Goal: Use online tool/utility

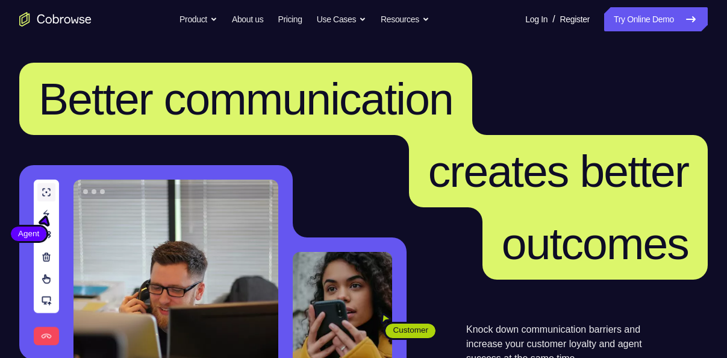
scroll to position [182, 0]
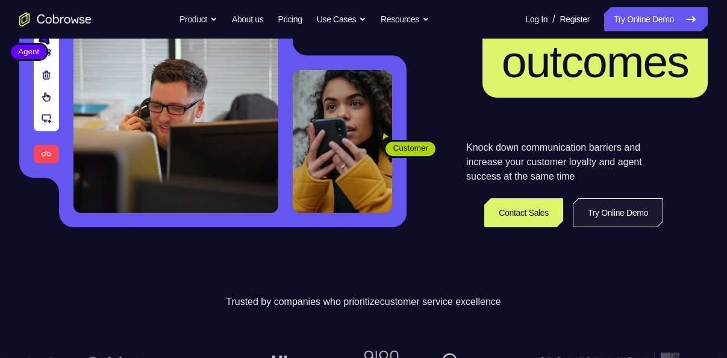
click at [604, 204] on link "Try Online Demo" at bounding box center [618, 212] width 90 height 29
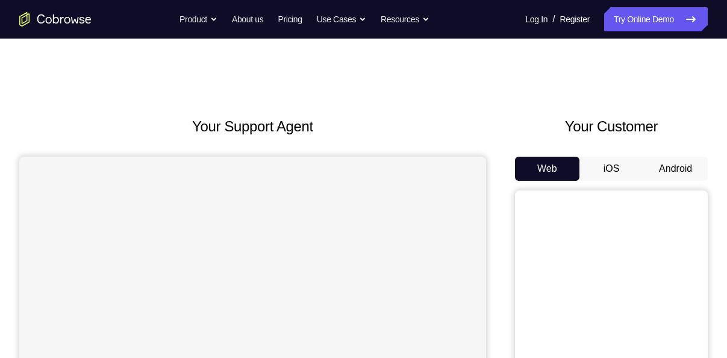
click at [681, 161] on button "Android" at bounding box center [675, 169] width 64 height 24
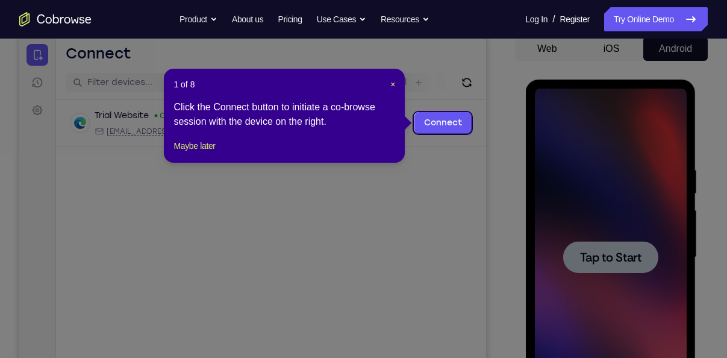
click at [622, 259] on icon at bounding box center [368, 179] width 736 height 358
click at [392, 83] on span "×" at bounding box center [392, 85] width 5 height 10
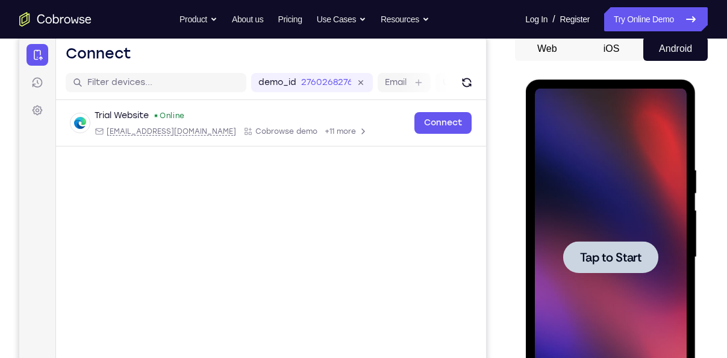
click at [598, 251] on span "Tap to Start" at bounding box center [610, 257] width 61 height 12
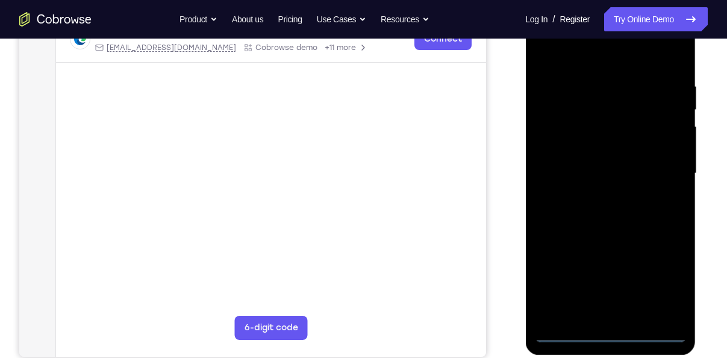
scroll to position [204, 0]
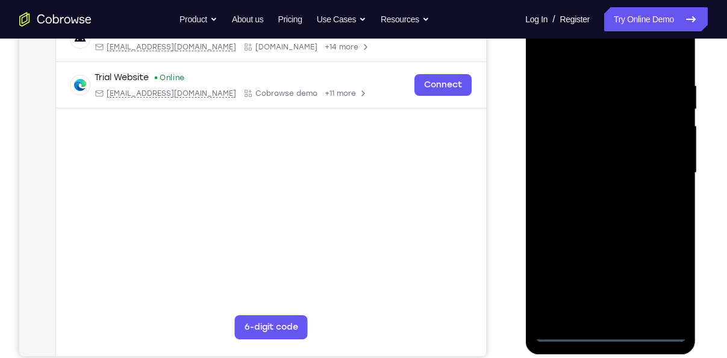
click at [609, 333] on div at bounding box center [610, 172] width 152 height 337
click at [665, 281] on div at bounding box center [610, 172] width 152 height 337
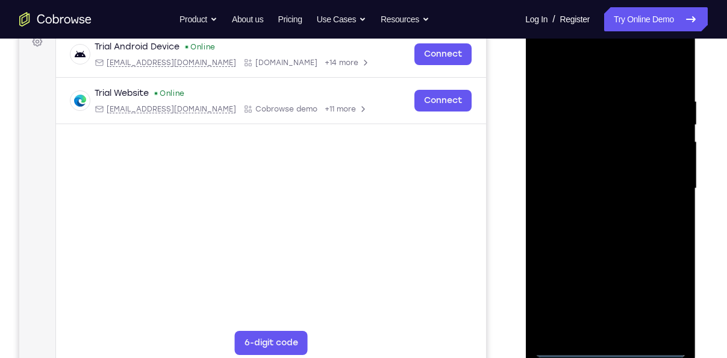
scroll to position [188, 0]
click at [614, 66] on div at bounding box center [610, 188] width 152 height 337
click at [559, 154] on div at bounding box center [610, 188] width 152 height 337
click at [614, 191] on div at bounding box center [610, 188] width 152 height 337
click at [608, 177] on div at bounding box center [610, 188] width 152 height 337
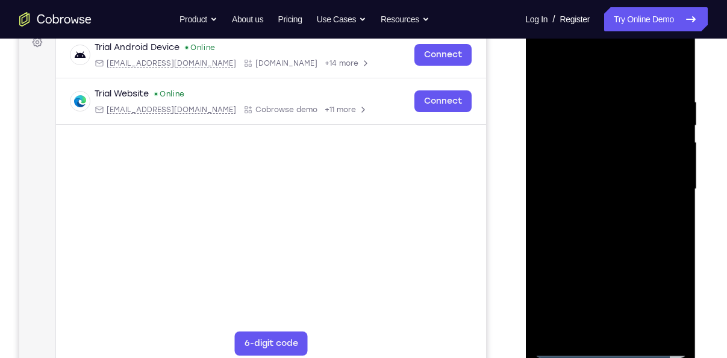
click at [606, 199] on div at bounding box center [610, 188] width 152 height 337
drag, startPoint x: 630, startPoint y: 263, endPoint x: 632, endPoint y: 219, distance: 43.4
click at [632, 219] on div at bounding box center [610, 188] width 152 height 337
click at [612, 321] on div at bounding box center [610, 188] width 152 height 337
drag, startPoint x: 618, startPoint y: 242, endPoint x: 619, endPoint y: 195, distance: 47.0
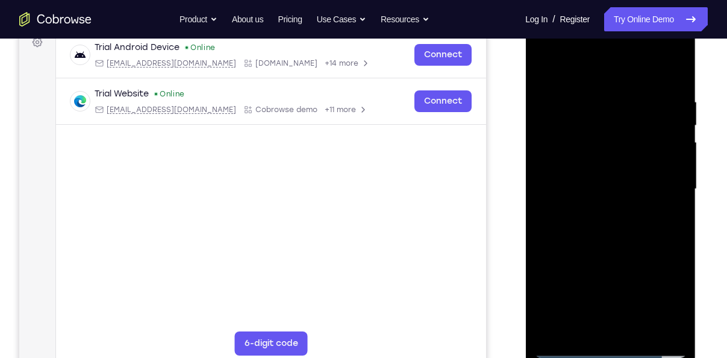
click at [619, 195] on div at bounding box center [610, 188] width 152 height 337
click at [560, 222] on div at bounding box center [610, 188] width 152 height 337
drag, startPoint x: 612, startPoint y: 201, endPoint x: 640, endPoint y: 74, distance: 129.8
click at [640, 74] on div at bounding box center [610, 188] width 152 height 337
drag, startPoint x: 612, startPoint y: 233, endPoint x: 646, endPoint y: 66, distance: 170.4
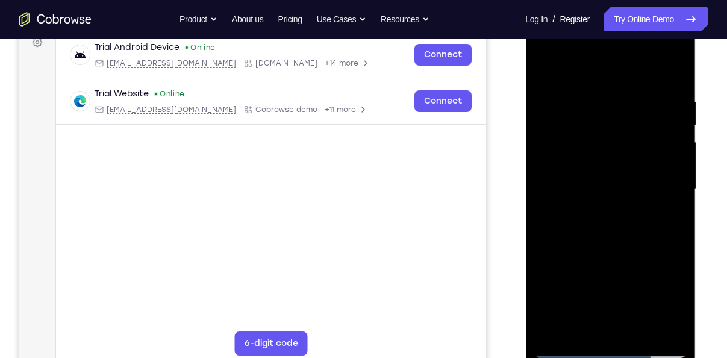
click at [646, 66] on div at bounding box center [610, 188] width 152 height 337
drag, startPoint x: 618, startPoint y: 274, endPoint x: 649, endPoint y: 63, distance: 213.7
click at [649, 63] on div at bounding box center [610, 188] width 152 height 337
drag, startPoint x: 658, startPoint y: 146, endPoint x: 531, endPoint y: 188, distance: 133.9
click at [531, 188] on div at bounding box center [610, 190] width 171 height 359
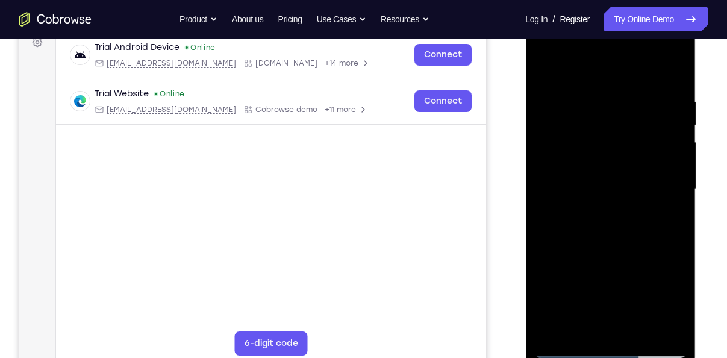
drag, startPoint x: 654, startPoint y: 159, endPoint x: 524, endPoint y: 190, distance: 133.3
click at [525, 190] on html "Online web based iOS Simulators and Android Emulators. Run iPhone, iPad, Mobile…" at bounding box center [611, 191] width 172 height 361
drag, startPoint x: 656, startPoint y: 151, endPoint x: 515, endPoint y: 195, distance: 148.3
click at [525, 195] on html "Online web based iOS Simulators and Android Emulators. Run iPhone, iPad, Mobile…" at bounding box center [611, 191] width 172 height 361
click at [649, 78] on div at bounding box center [610, 188] width 152 height 337
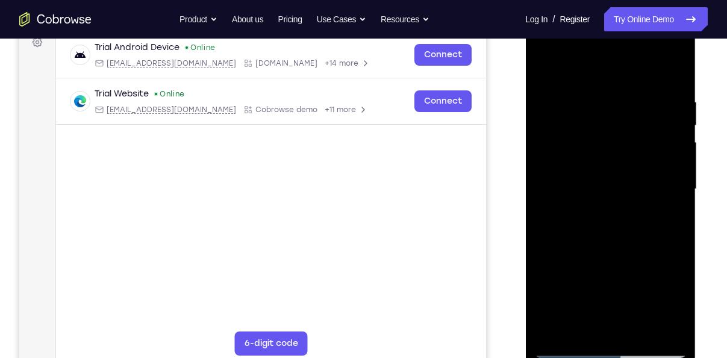
click at [543, 48] on div at bounding box center [610, 188] width 152 height 337
click at [660, 185] on div at bounding box center [610, 188] width 152 height 337
click at [598, 210] on div at bounding box center [610, 188] width 152 height 337
click at [610, 247] on div at bounding box center [610, 188] width 152 height 337
click at [613, 178] on div at bounding box center [610, 188] width 152 height 337
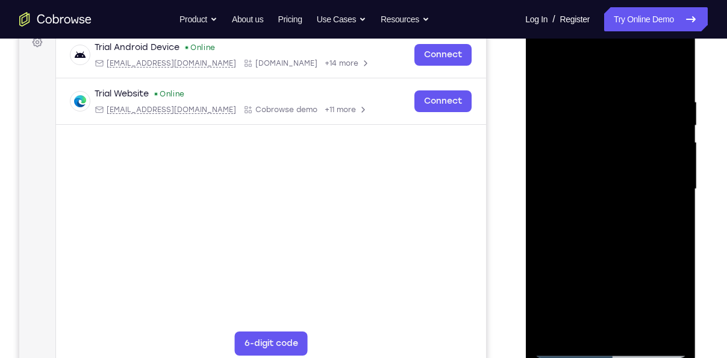
click at [607, 157] on div at bounding box center [610, 188] width 152 height 337
click at [596, 133] on div at bounding box center [610, 188] width 152 height 337
click at [587, 125] on div at bounding box center [610, 188] width 152 height 337
click at [587, 139] on div at bounding box center [610, 188] width 152 height 337
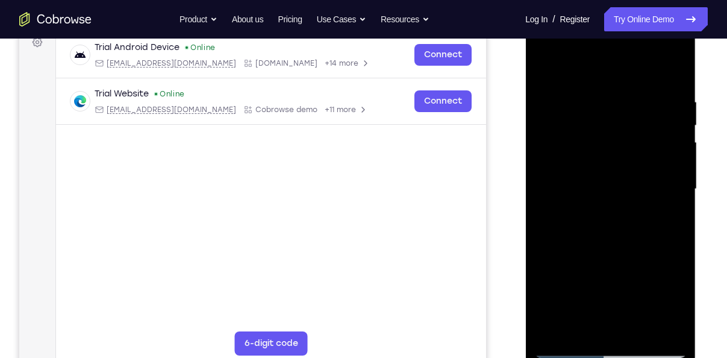
click at [621, 219] on div at bounding box center [610, 188] width 152 height 337
click at [540, 64] on div at bounding box center [610, 188] width 152 height 337
drag, startPoint x: 596, startPoint y: 177, endPoint x: 602, endPoint y: 280, distance: 102.6
click at [602, 280] on div at bounding box center [610, 188] width 152 height 337
click at [567, 349] on div at bounding box center [610, 188] width 152 height 337
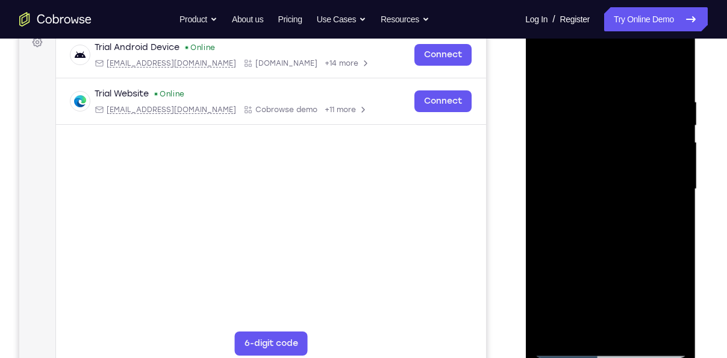
click at [566, 349] on div at bounding box center [610, 188] width 152 height 337
click at [544, 70] on div at bounding box center [610, 188] width 152 height 337
click at [569, 347] on div at bounding box center [610, 188] width 152 height 337
click at [563, 152] on div at bounding box center [610, 188] width 152 height 337
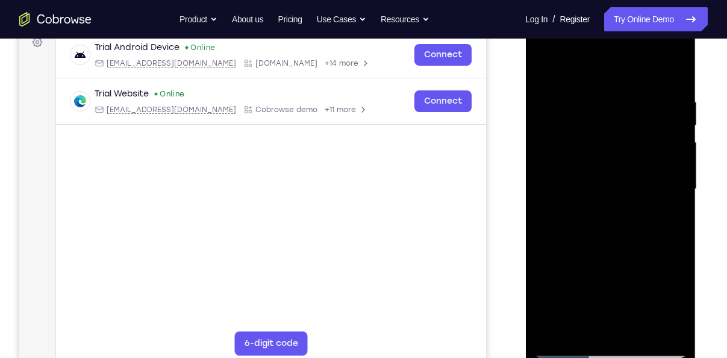
click at [660, 67] on div at bounding box center [610, 188] width 152 height 337
click at [592, 100] on div at bounding box center [610, 188] width 152 height 337
drag, startPoint x: 613, startPoint y: 293, endPoint x: 600, endPoint y: 146, distance: 147.6
click at [600, 146] on div at bounding box center [610, 188] width 152 height 337
drag, startPoint x: 619, startPoint y: 269, endPoint x: 620, endPoint y: 152, distance: 116.9
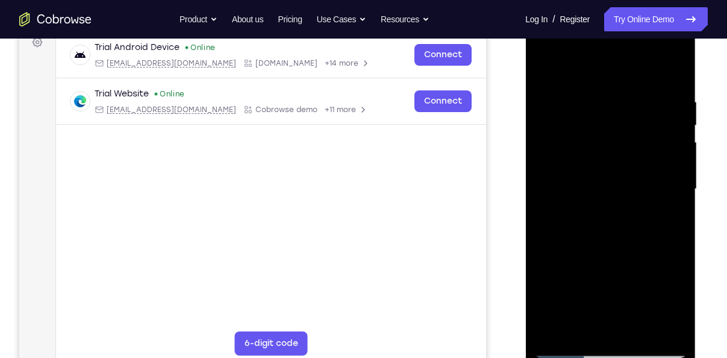
click at [620, 152] on div at bounding box center [610, 188] width 152 height 337
click at [618, 202] on div at bounding box center [610, 188] width 152 height 337
drag, startPoint x: 604, startPoint y: 266, endPoint x: 608, endPoint y: 164, distance: 101.9
click at [608, 164] on div at bounding box center [610, 188] width 152 height 337
click at [542, 65] on div at bounding box center [610, 188] width 152 height 337
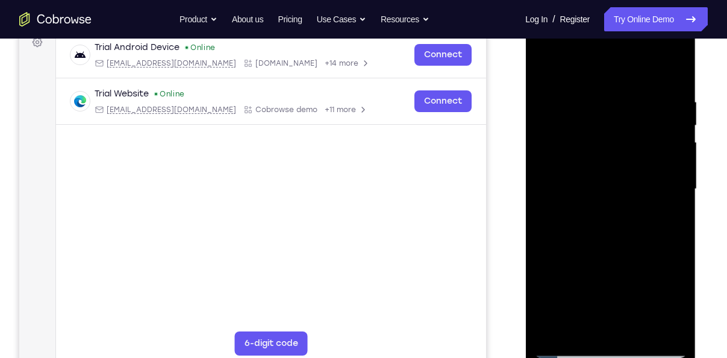
click at [542, 65] on div at bounding box center [610, 188] width 152 height 337
click at [661, 69] on div at bounding box center [610, 188] width 152 height 337
drag, startPoint x: 613, startPoint y: 283, endPoint x: 611, endPoint y: 172, distance: 111.5
click at [611, 172] on div at bounding box center [610, 188] width 152 height 337
click at [592, 196] on div at bounding box center [610, 188] width 152 height 337
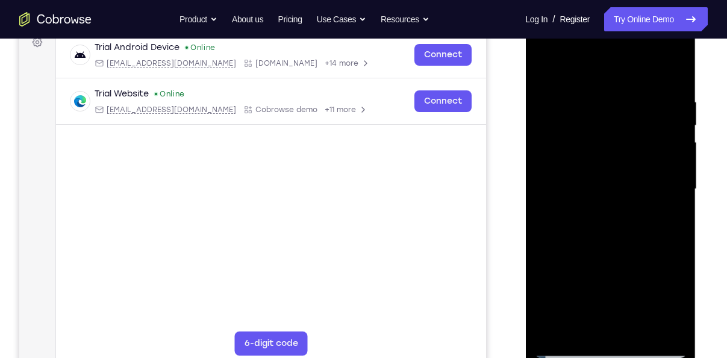
drag, startPoint x: 605, startPoint y: 254, endPoint x: 599, endPoint y: 278, distance: 24.3
click at [599, 278] on div at bounding box center [610, 188] width 152 height 337
click at [545, 66] on div at bounding box center [610, 188] width 152 height 337
drag, startPoint x: 650, startPoint y: 222, endPoint x: 549, endPoint y: 221, distance: 101.2
click at [549, 221] on div at bounding box center [610, 188] width 152 height 337
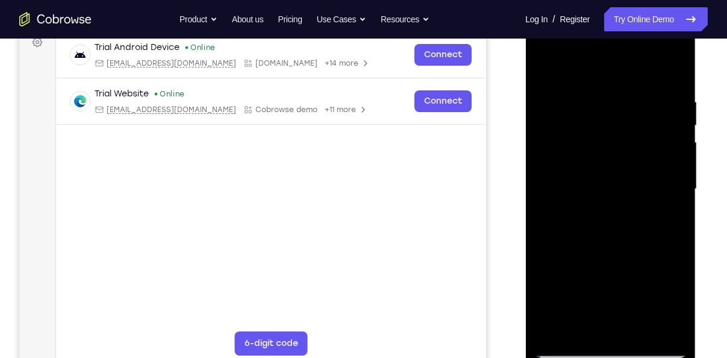
drag, startPoint x: 640, startPoint y: 216, endPoint x: 525, endPoint y: 218, distance: 115.1
click at [525, 218] on div at bounding box center [610, 190] width 171 height 359
click at [631, 201] on div at bounding box center [610, 188] width 152 height 337
click at [542, 64] on div at bounding box center [610, 188] width 152 height 337
